Goal: Transaction & Acquisition: Purchase product/service

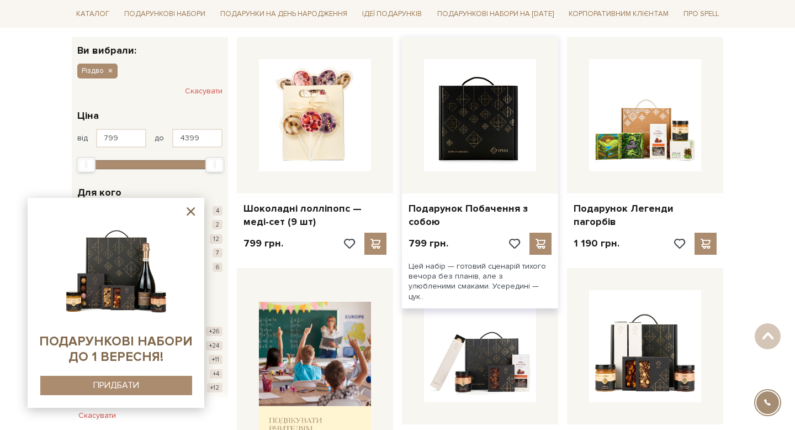
scroll to position [202, 0]
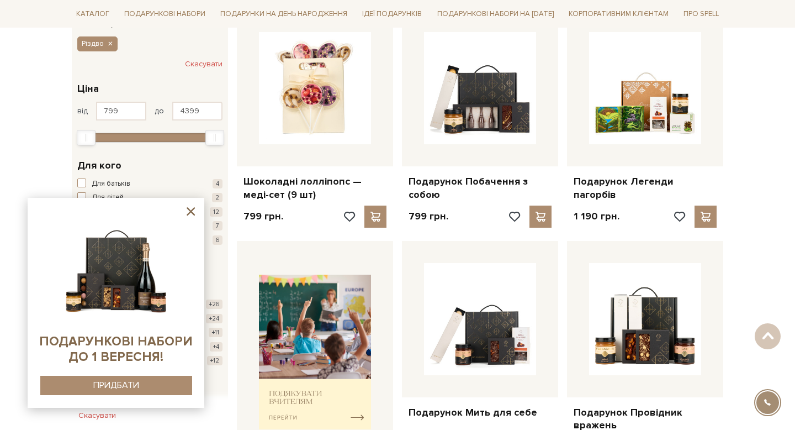
click at [189, 209] on icon at bounding box center [191, 211] width 8 height 8
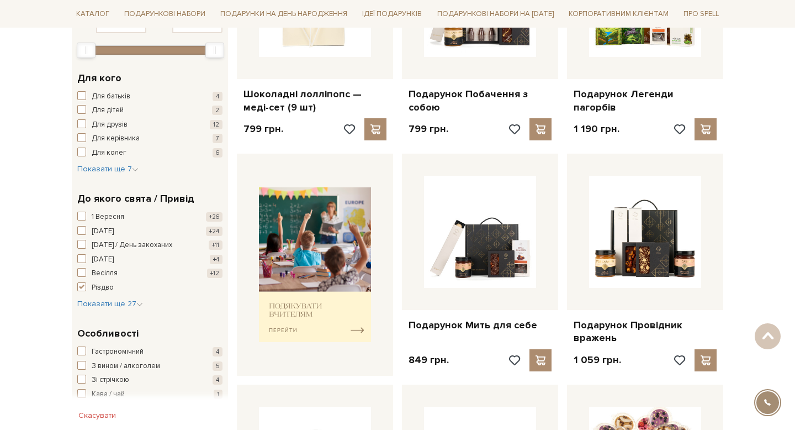
scroll to position [616, 0]
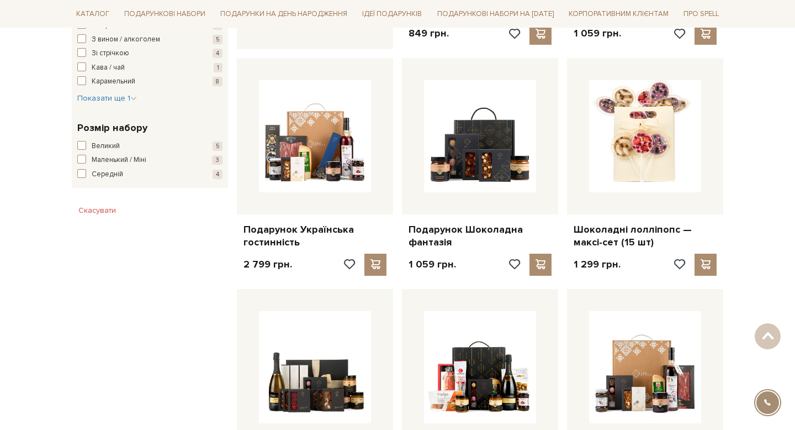
click at [632, 284] on div "Шоколадні лолліпопс — меді-сет (9 шт) 799 грн." at bounding box center [479, 158] width 495 height 1141
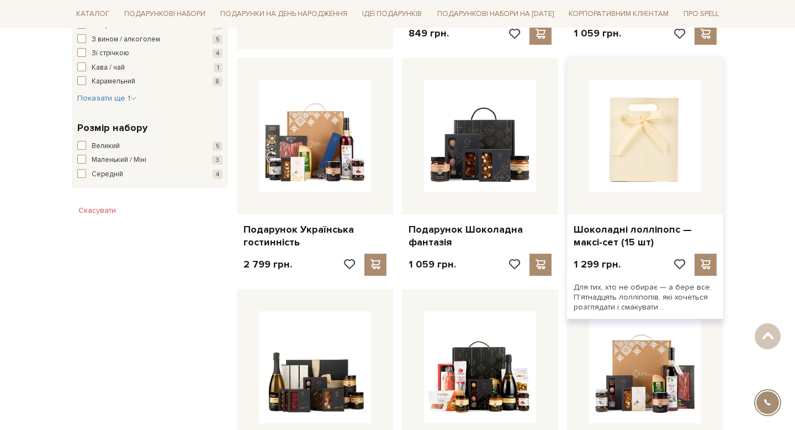
click at [667, 159] on img at bounding box center [645, 136] width 112 height 112
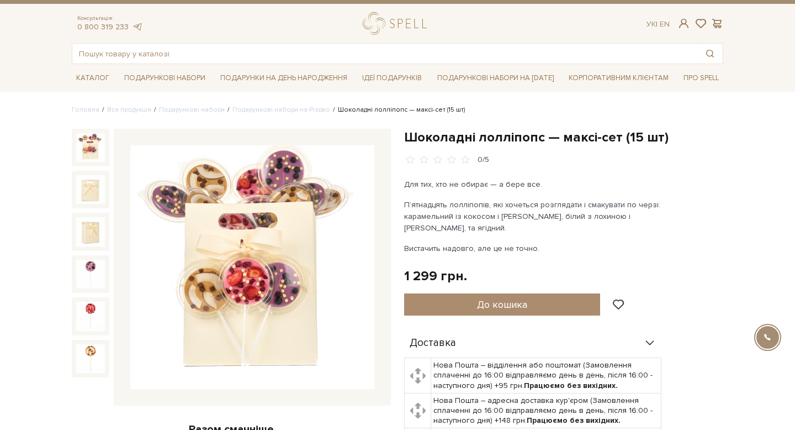
drag, startPoint x: 555, startPoint y: 234, endPoint x: 401, endPoint y: 186, distance: 161.3
click at [401, 186] on div "Шоколадні лолліпопс — максі-сет (15 шт) 0/5 Для тих, хто не обирає — а бере все…" at bounding box center [564, 409] width 332 height 560
copy div "Для тих, хто не обирає — а бере все. П’ятнадцять лолліпопів, які хочеться розгл…"
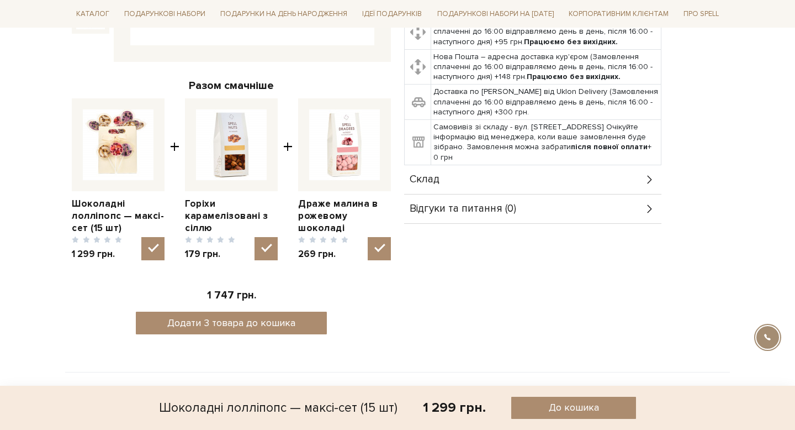
scroll to position [361, 0]
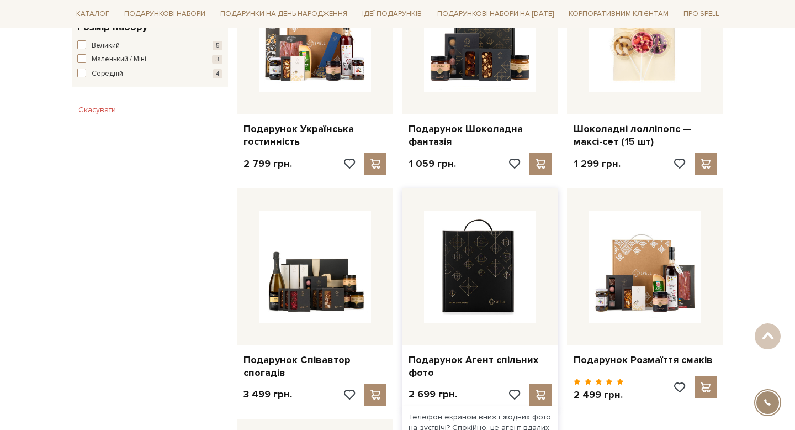
scroll to position [717, 0]
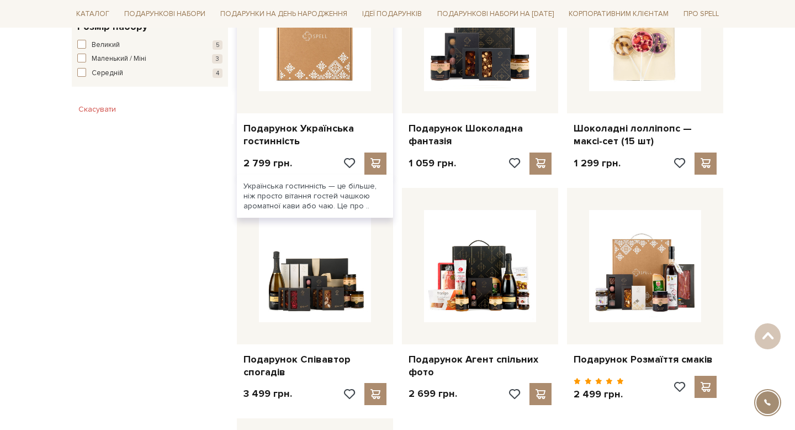
click at [328, 75] on img at bounding box center [315, 35] width 112 height 112
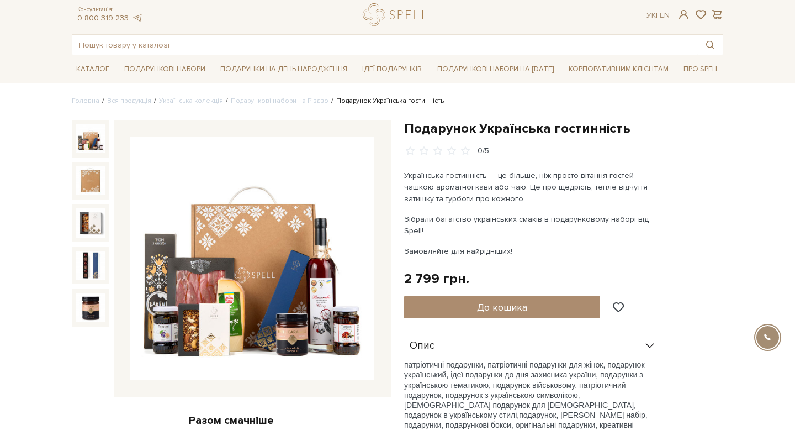
scroll to position [33, 0]
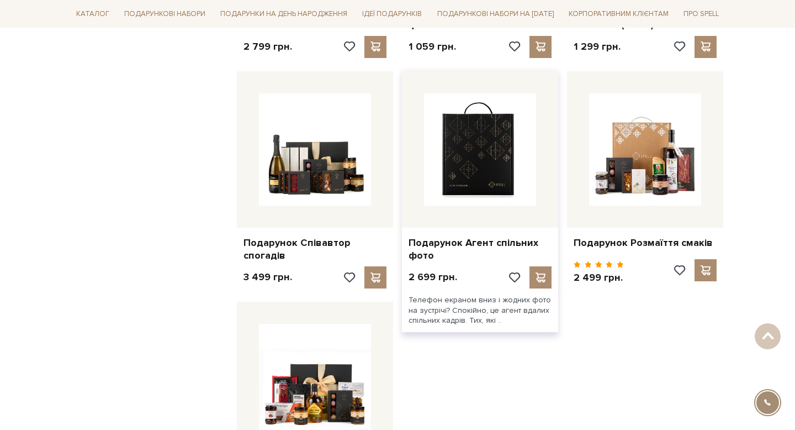
scroll to position [844, 0]
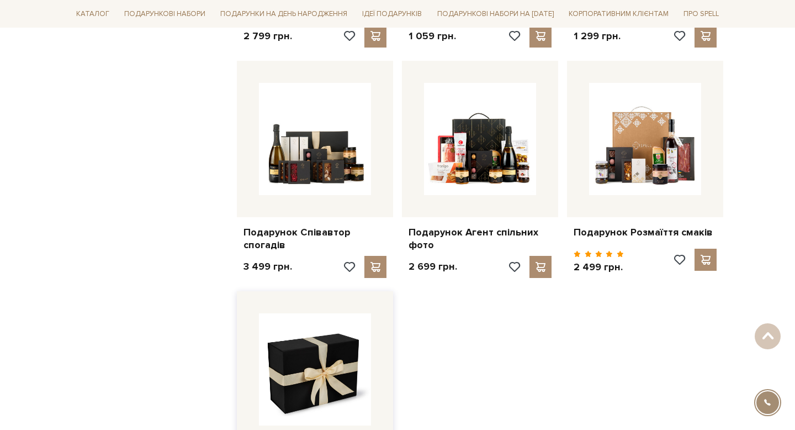
click at [308, 401] on img at bounding box center [315, 369] width 112 height 112
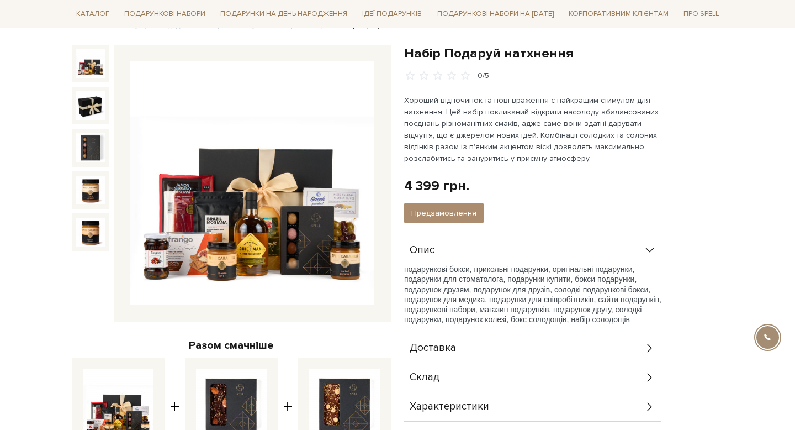
scroll to position [104, 0]
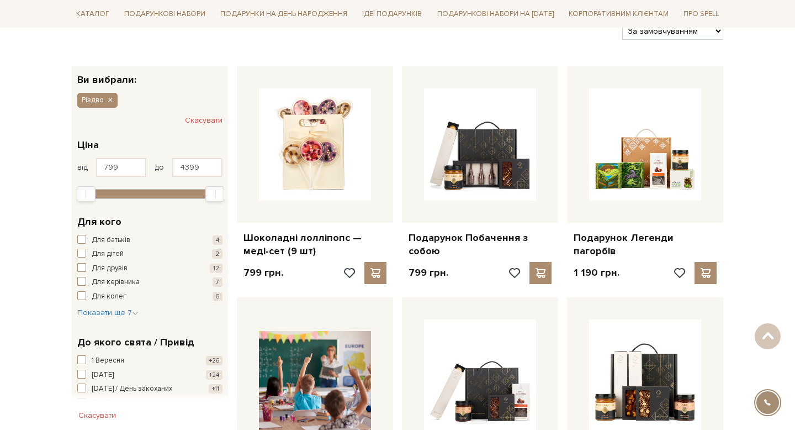
scroll to position [145, 0]
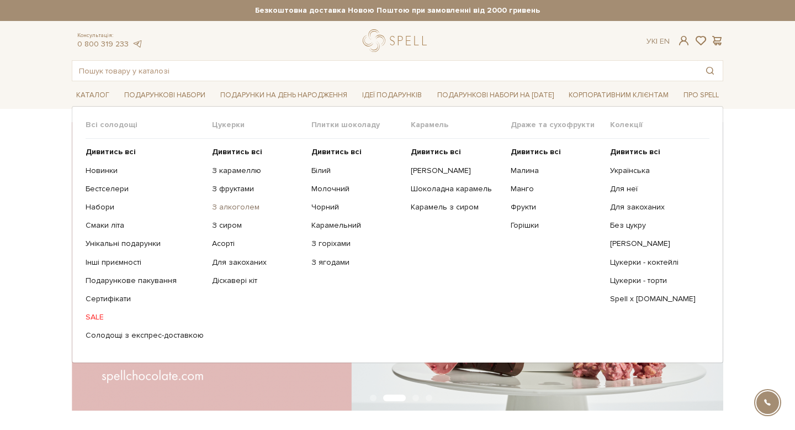
click at [235, 209] on link "З алкоголем" at bounding box center [257, 207] width 91 height 10
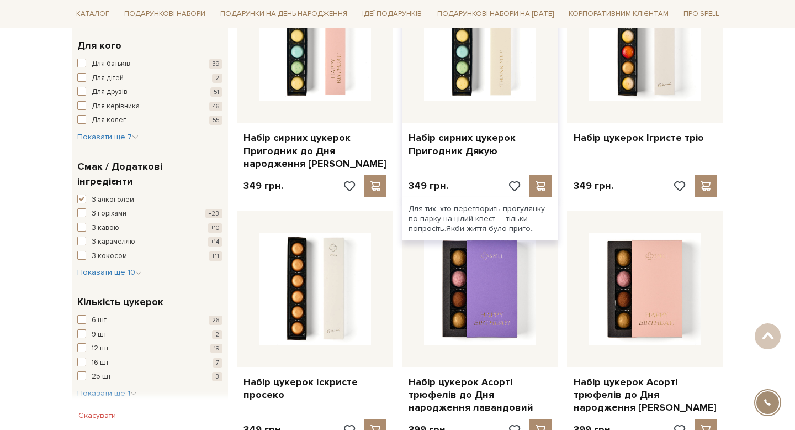
scroll to position [644, 0]
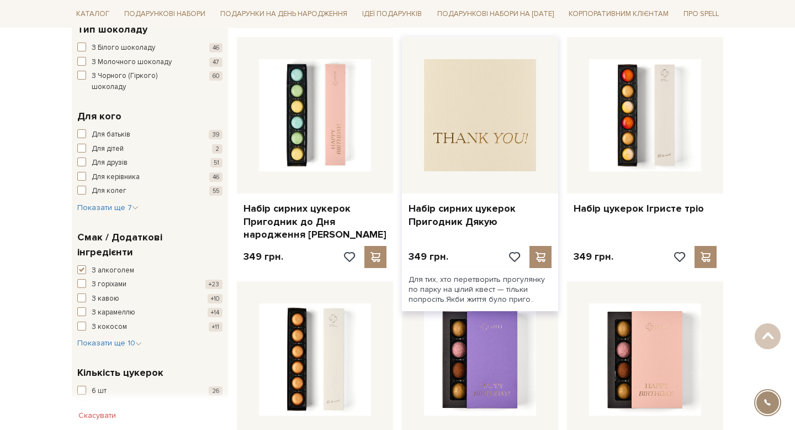
click at [446, 159] on img at bounding box center [480, 115] width 112 height 112
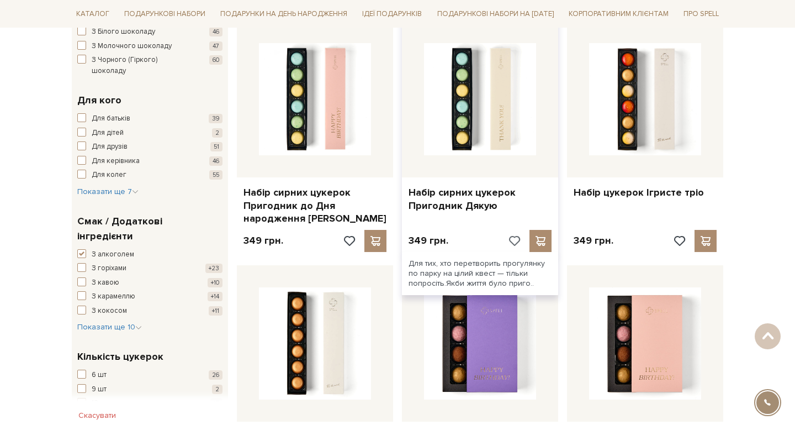
scroll to position [829, 0]
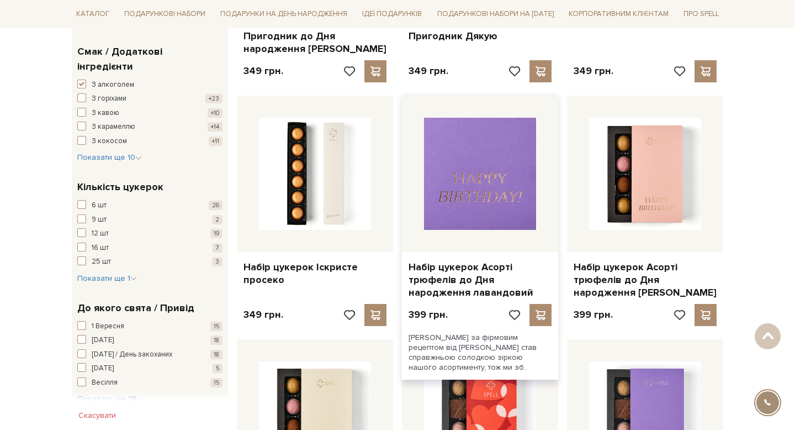
click at [483, 200] on img at bounding box center [480, 174] width 112 height 112
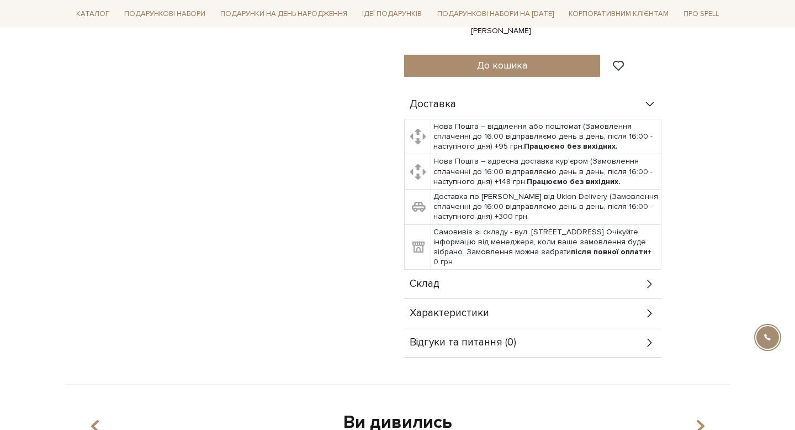
scroll to position [430, 0]
click at [650, 285] on icon at bounding box center [649, 283] width 4 height 8
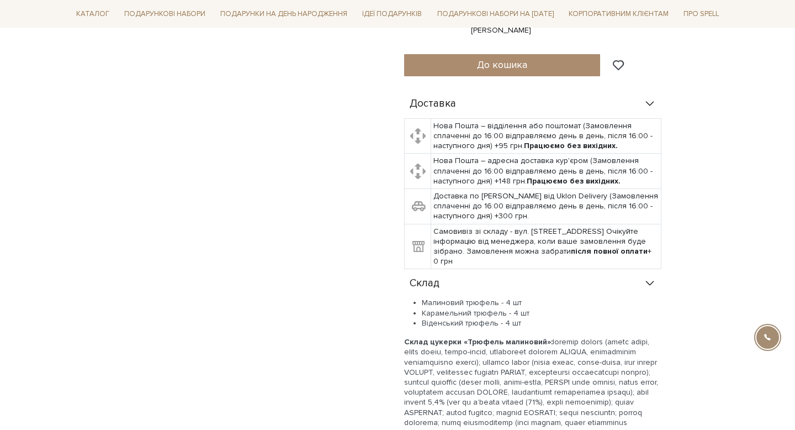
scroll to position [442, 0]
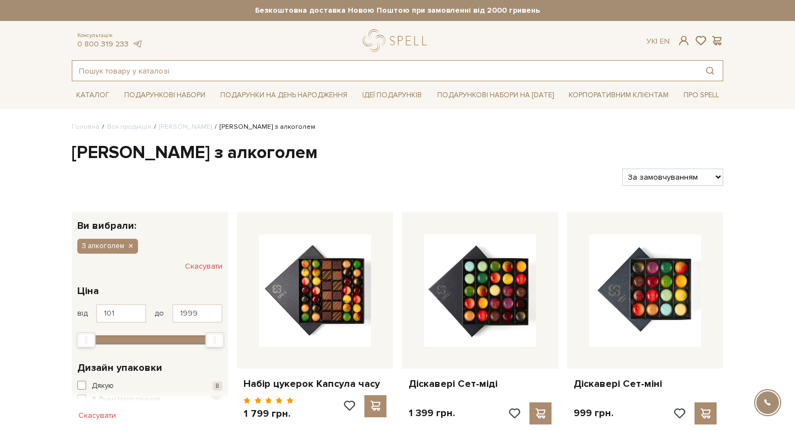
click at [288, 66] on input "text" at bounding box center [384, 71] width 625 height 20
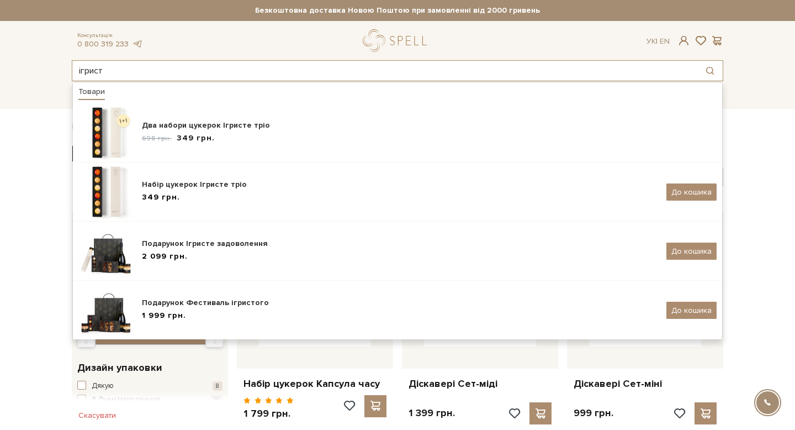
click at [288, 66] on input "ігрист" at bounding box center [384, 71] width 625 height 20
type input "ігрист"
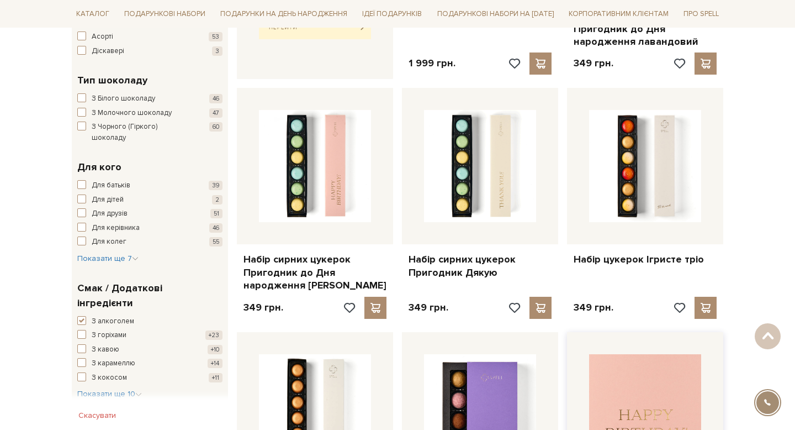
scroll to position [582, 0]
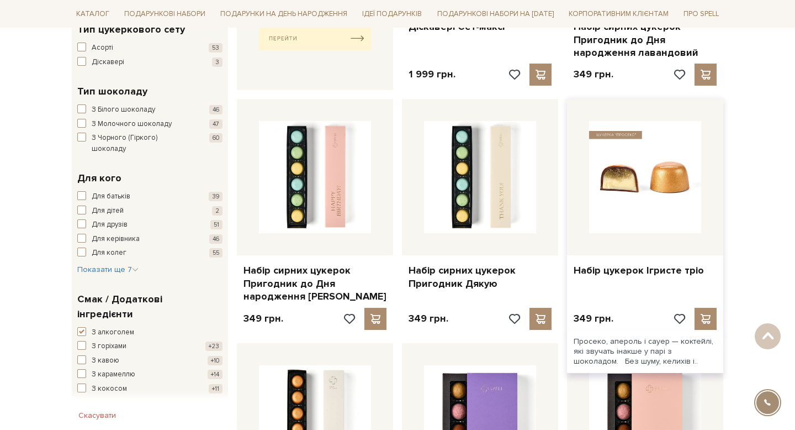
click at [658, 179] on img at bounding box center [645, 177] width 112 height 112
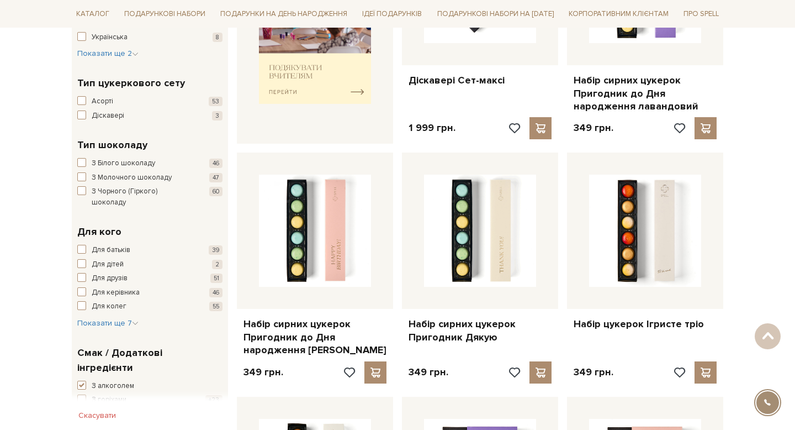
scroll to position [488, 0]
